Goal: Transaction & Acquisition: Download file/media

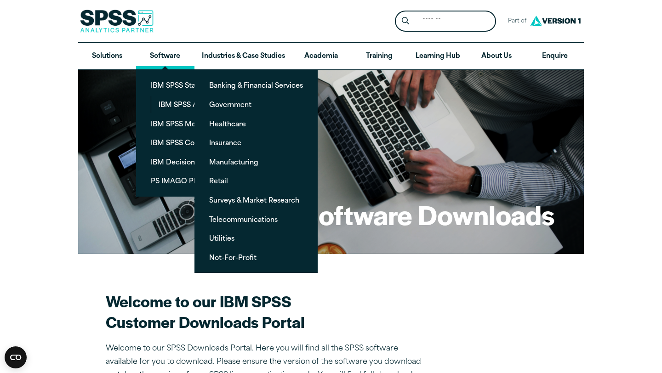
click at [173, 52] on link "Software" at bounding box center [165, 56] width 58 height 27
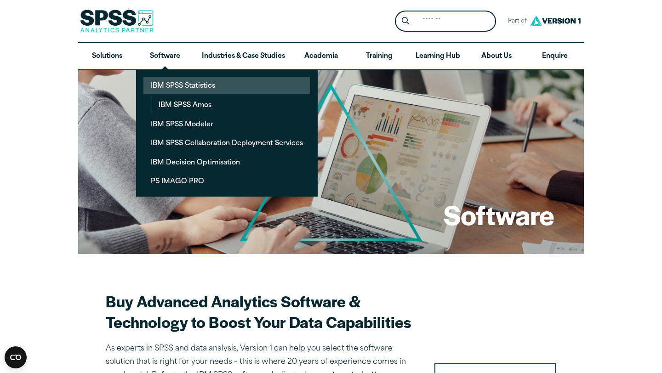
click at [189, 85] on link "IBM SPSS Statistics" at bounding box center [226, 85] width 167 height 17
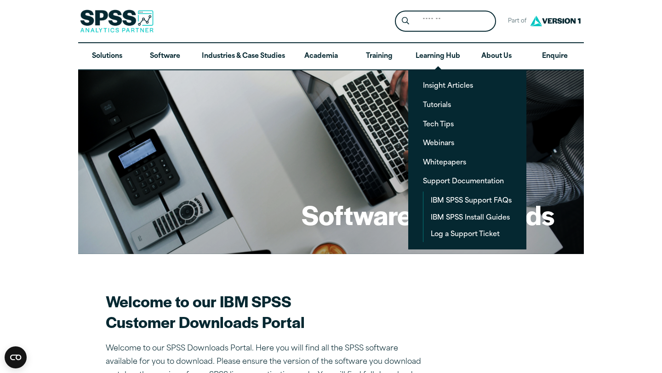
click at [262, 207] on h1 "Software Downloads" at bounding box center [428, 215] width 253 height 36
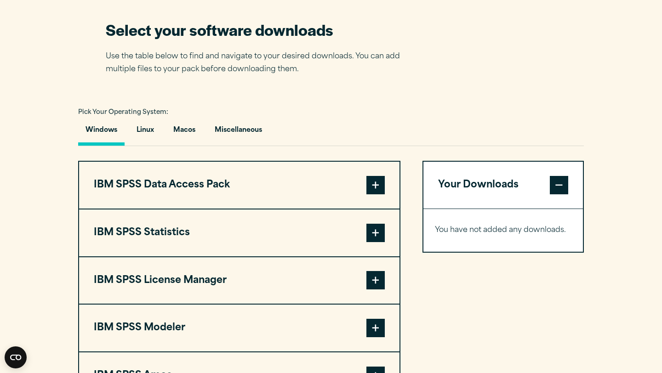
scroll to position [598, 0]
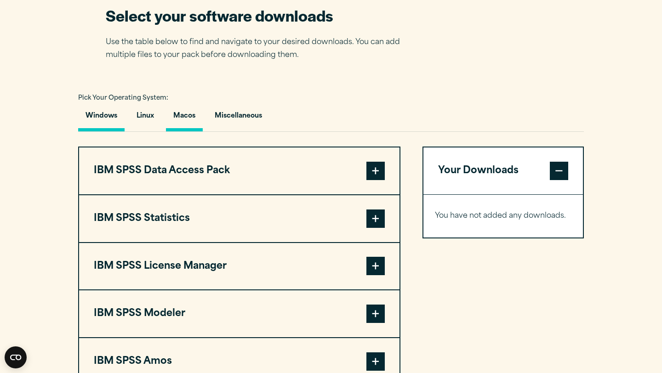
click at [185, 115] on button "Macos" at bounding box center [184, 118] width 37 height 26
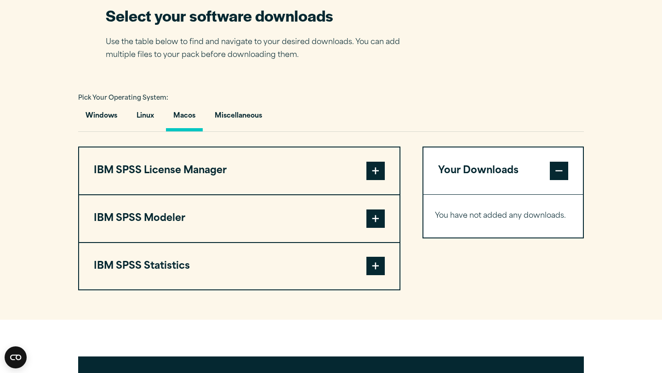
click at [206, 241] on button "IBM SPSS Statistics" at bounding box center [239, 266] width 320 height 47
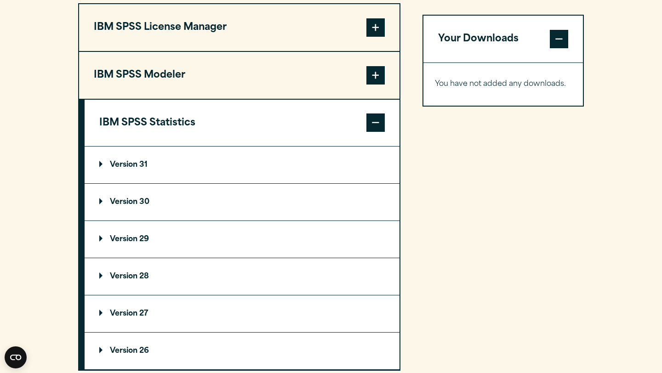
scroll to position [746, 0]
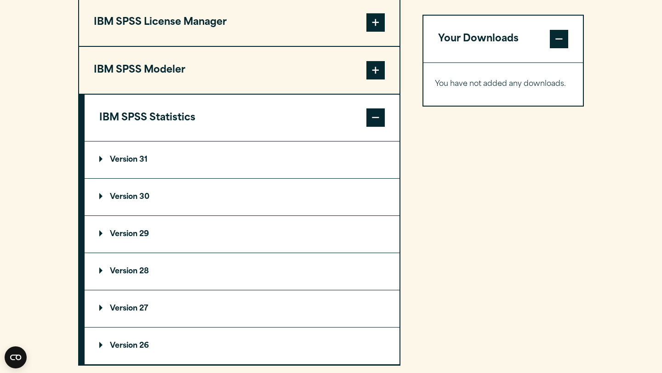
click at [131, 201] on p "Version 30" at bounding box center [124, 196] width 50 height 7
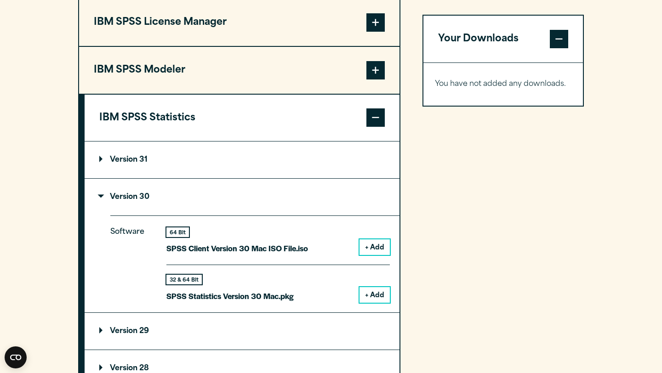
click at [262, 241] on button "+ Add" at bounding box center [374, 295] width 30 height 16
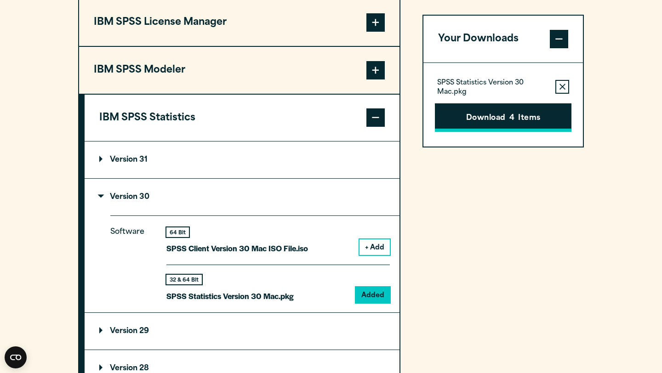
click at [262, 117] on button "Download 4 Items" at bounding box center [503, 117] width 137 height 28
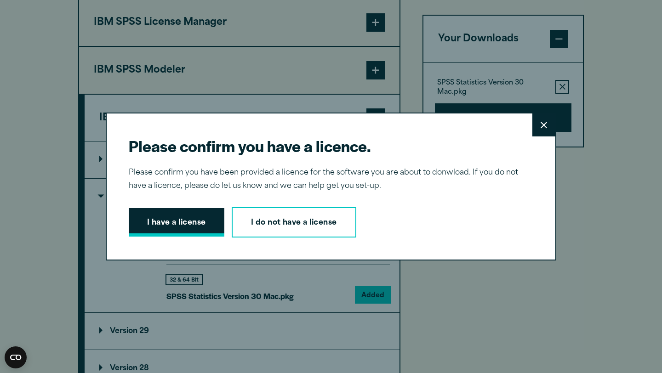
click at [165, 232] on button "I have a license" at bounding box center [177, 222] width 96 height 28
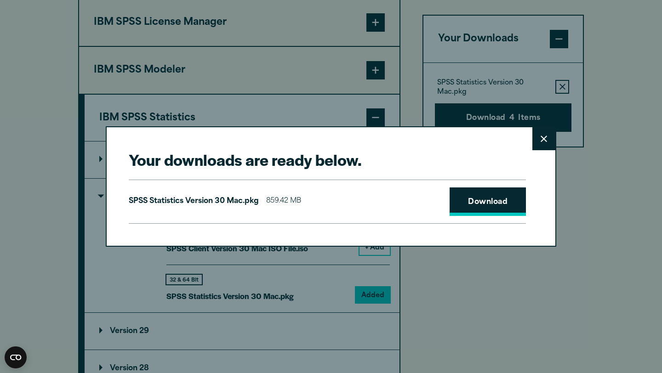
click at [262, 198] on link "Download" at bounding box center [488, 202] width 76 height 28
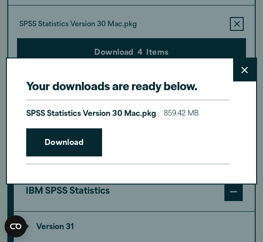
scroll to position [740, 0]
